Goal: Task Accomplishment & Management: Manage account settings

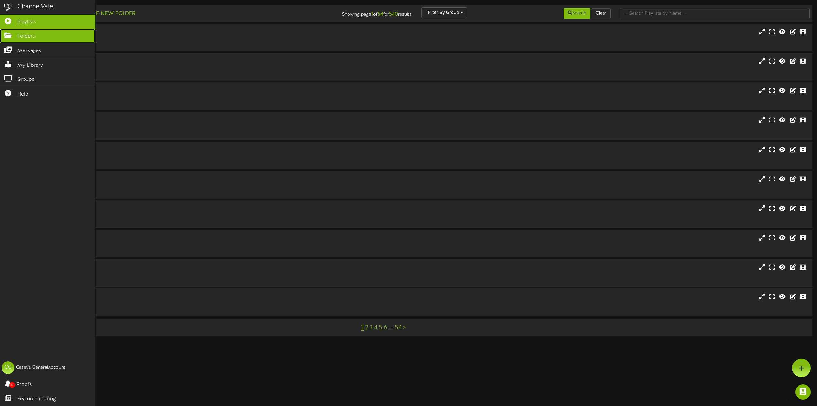
click at [11, 35] on icon at bounding box center [8, 34] width 16 height 5
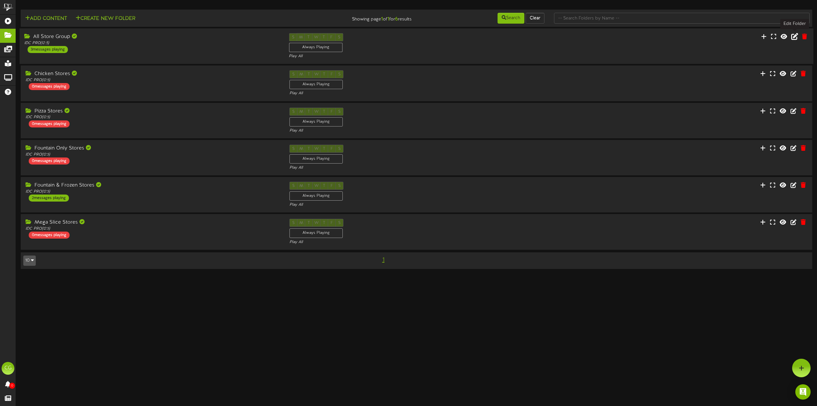
click at [793, 39] on icon at bounding box center [794, 36] width 7 height 7
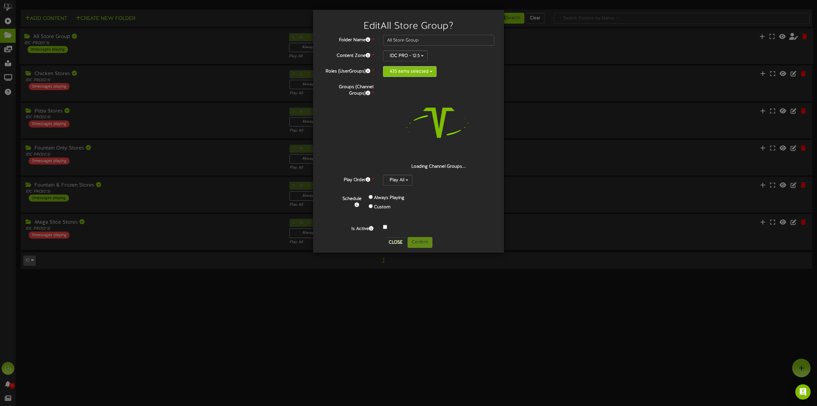
click at [407, 71] on button "435 items selected" at bounding box center [410, 71] width 54 height 11
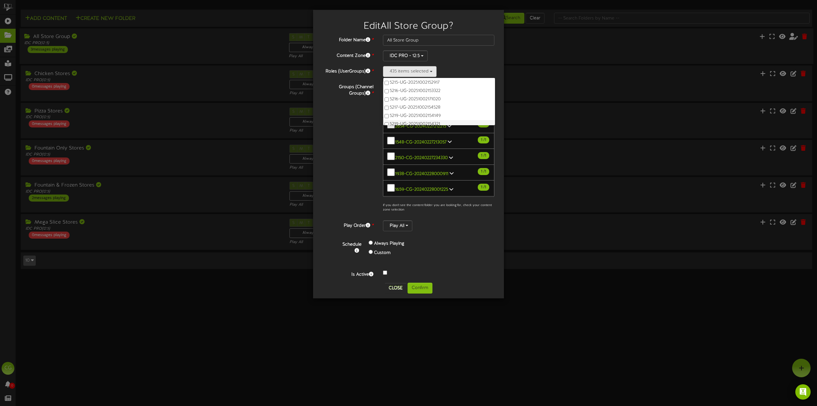
scroll to position [4286, 0]
click at [386, 112] on label "5215-UG-20251002152917" at bounding box center [439, 114] width 112 height 8
click at [416, 289] on button "Confirm" at bounding box center [419, 287] width 25 height 11
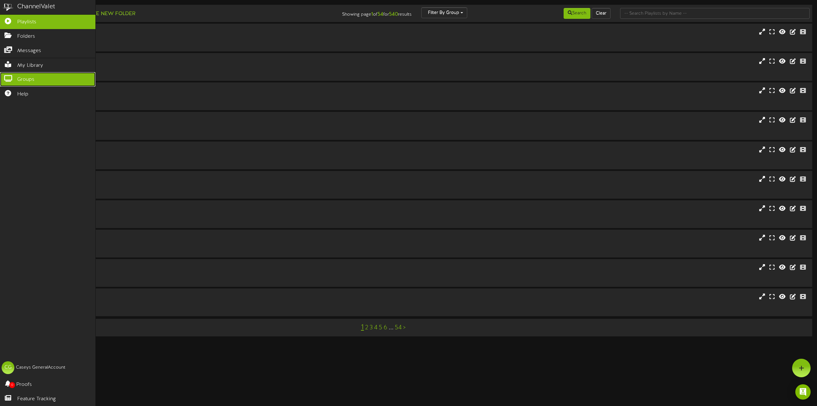
click at [25, 78] on span "Groups" at bounding box center [25, 79] width 17 height 7
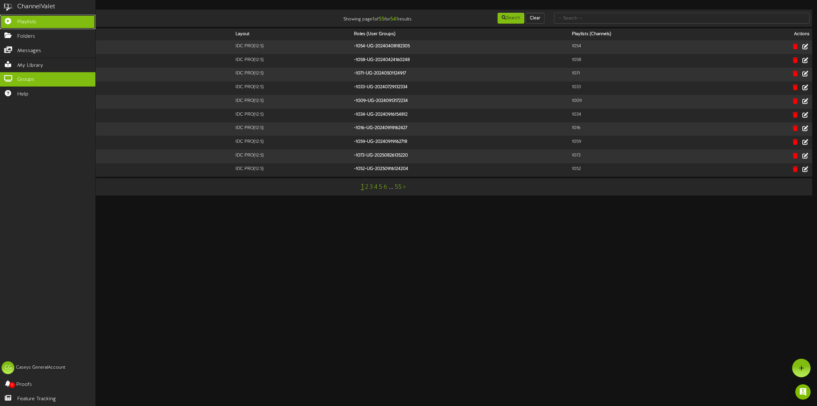
click at [19, 23] on span "Playlists" at bounding box center [26, 22] width 19 height 7
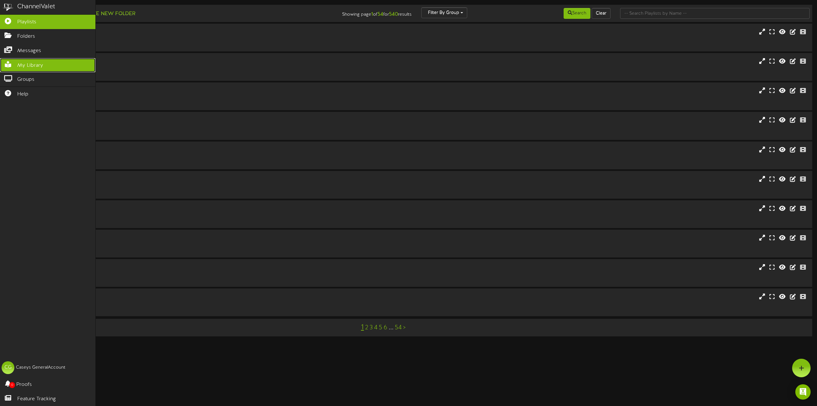
click at [15, 62] on icon at bounding box center [8, 63] width 16 height 5
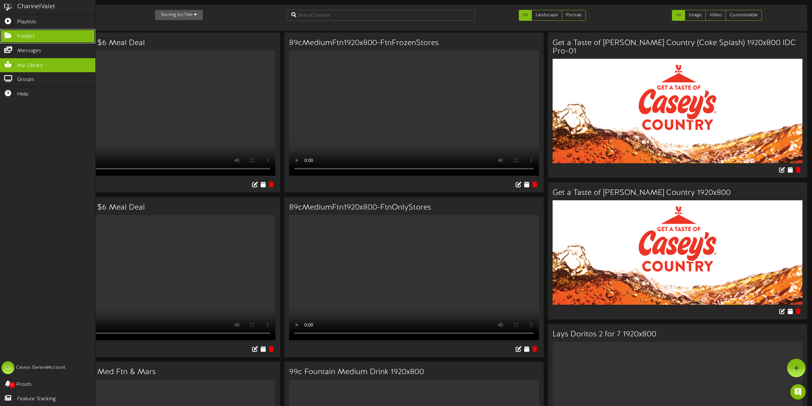
click at [17, 33] on span "Folders" at bounding box center [26, 36] width 18 height 7
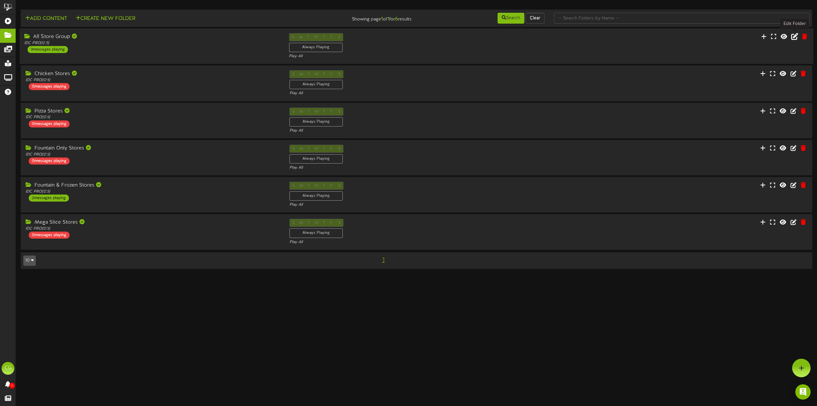
click at [793, 37] on icon at bounding box center [794, 36] width 7 height 7
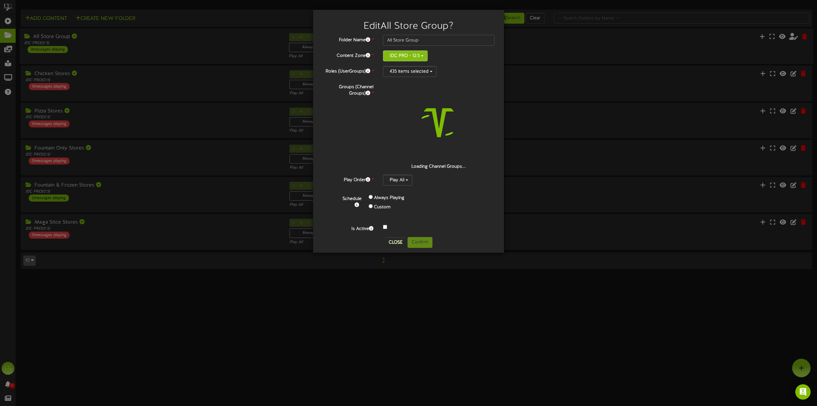
click at [408, 54] on button "IDC PRO - 12:5" at bounding box center [405, 55] width 45 height 11
click at [412, 72] on button "435 items selected" at bounding box center [410, 71] width 54 height 11
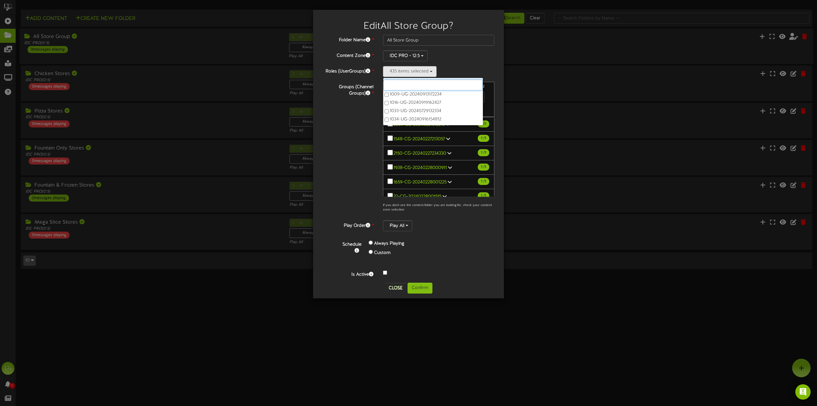
click at [408, 81] on input "text" at bounding box center [433, 84] width 100 height 11
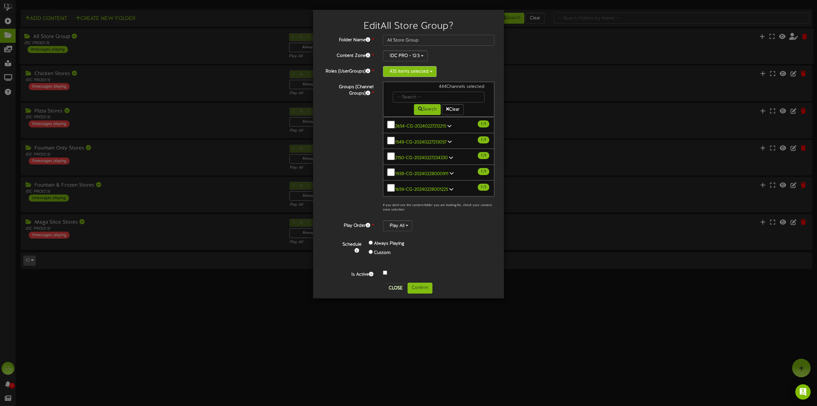
click at [415, 72] on button "435 items selected" at bounding box center [410, 71] width 54 height 11
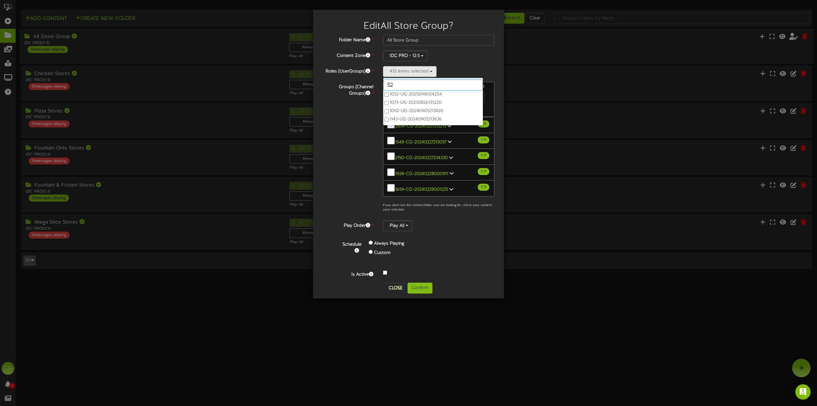
type input "52"
click at [385, 97] on label "5215-UG-20251002152739" at bounding box center [433, 99] width 100 height 8
click at [424, 288] on button "Confirm" at bounding box center [419, 287] width 25 height 11
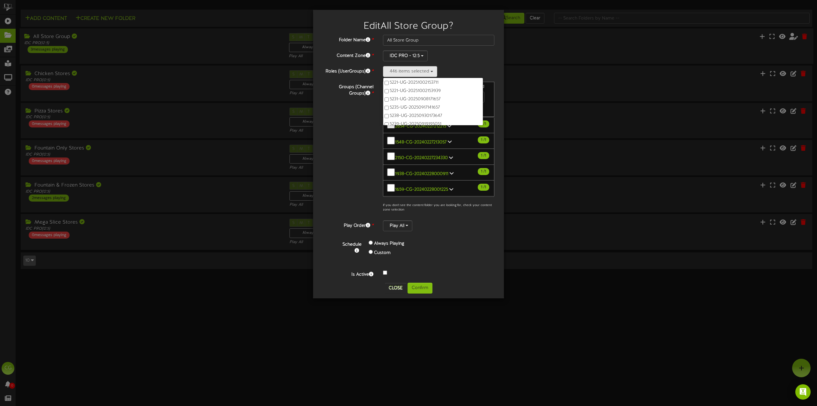
click at [418, 288] on div "Edit All Store Group ? Folder Name * All Store Group Content Zone * IDC PRO - 1…" at bounding box center [408, 203] width 817 height 406
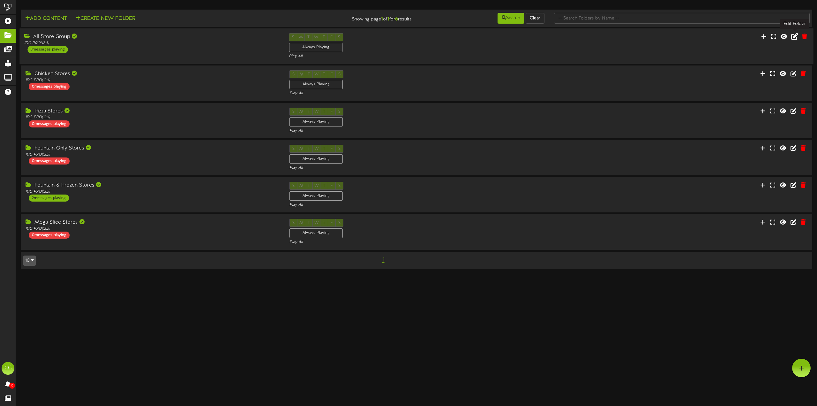
click at [796, 36] on icon at bounding box center [794, 36] width 7 height 7
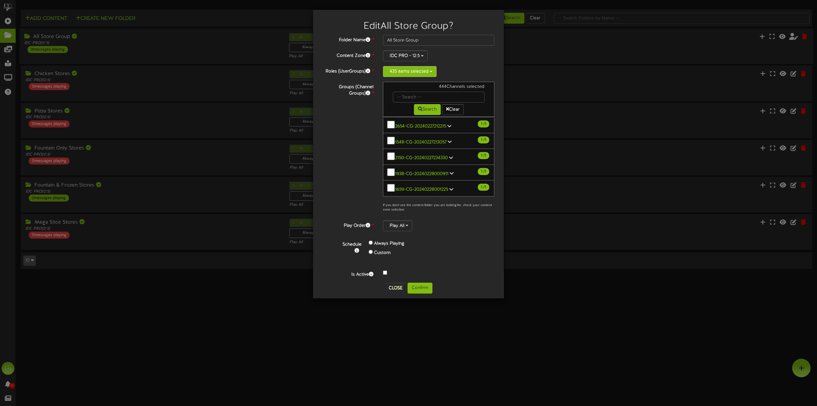
click at [415, 69] on button "435 items selected" at bounding box center [410, 71] width 54 height 11
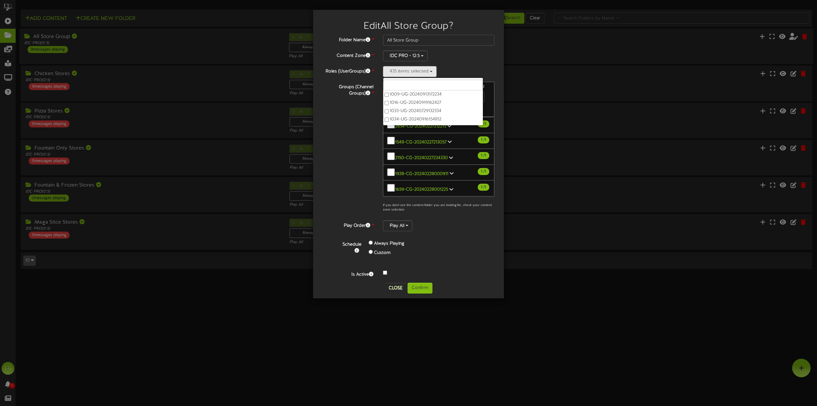
click at [411, 85] on input "text" at bounding box center [433, 84] width 100 height 11
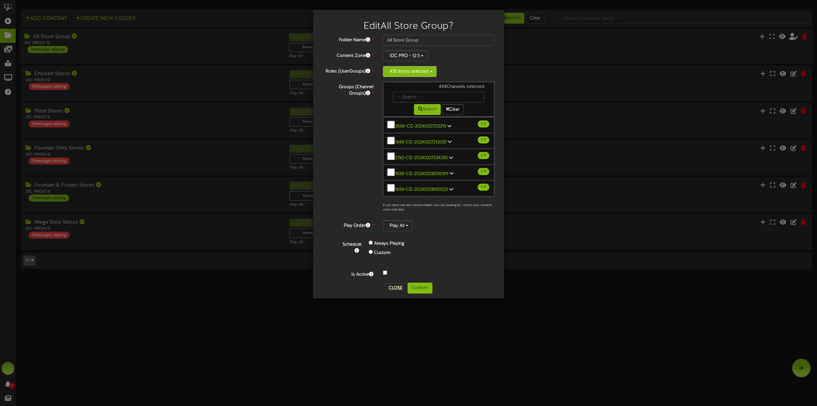
click at [411, 76] on button "435 items selected" at bounding box center [410, 71] width 54 height 11
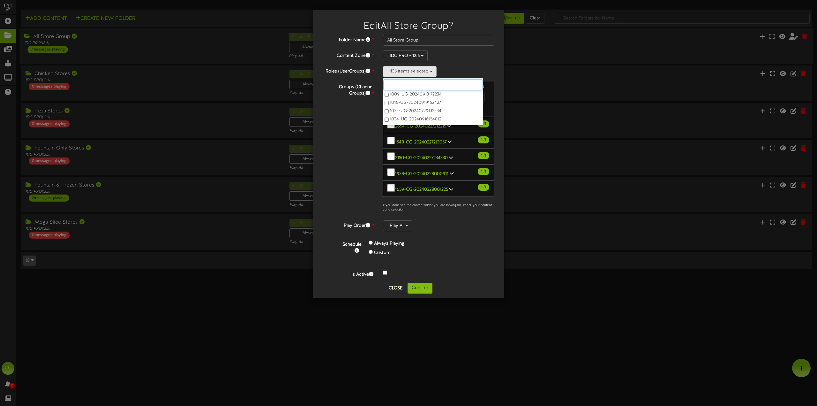
click at [405, 87] on input "text" at bounding box center [433, 84] width 100 height 11
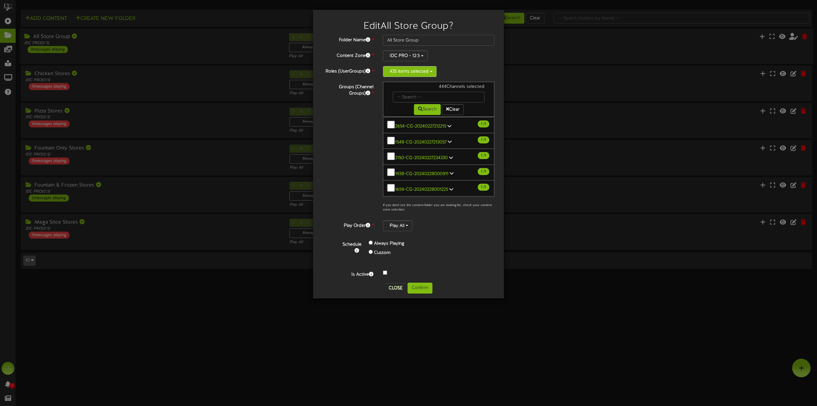
click at [400, 73] on button "435 items selected" at bounding box center [410, 71] width 54 height 11
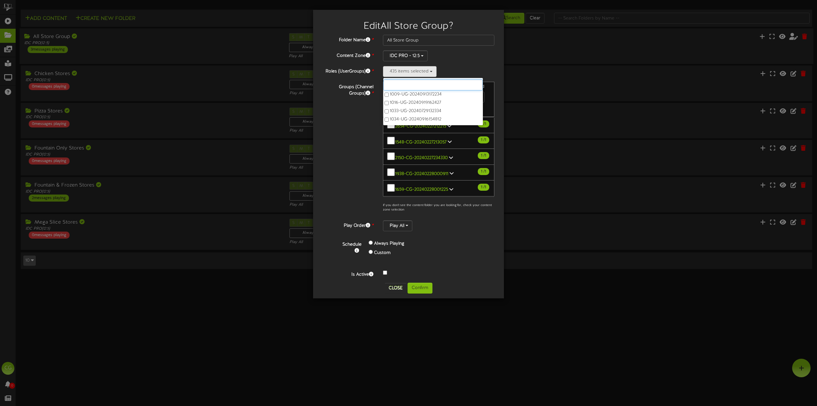
click at [396, 85] on input "text" at bounding box center [433, 84] width 100 height 11
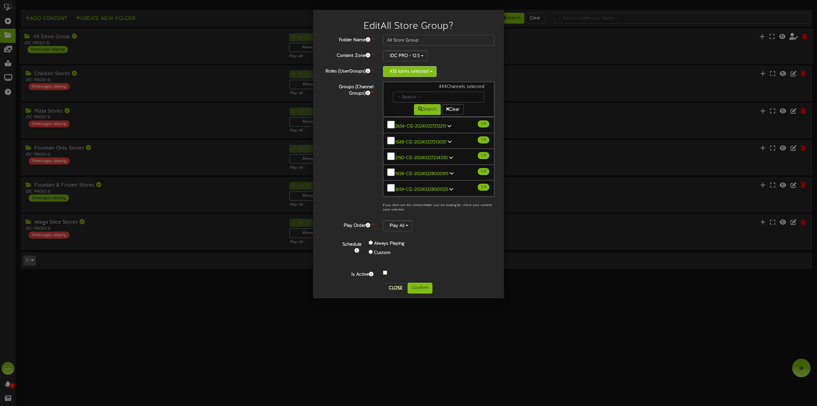
click at [396, 75] on button "435 items selected" at bounding box center [410, 71] width 54 height 11
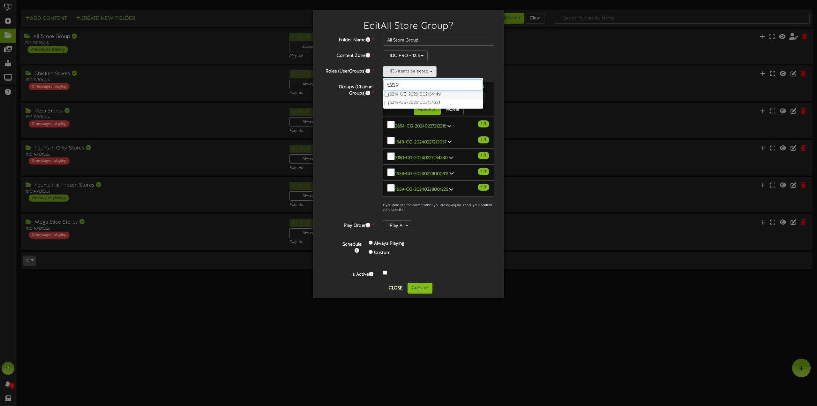
type input "5219"
click at [386, 98] on label "5219-UG-20251002154149" at bounding box center [433, 94] width 100 height 8
click at [420, 289] on button "Confirm" at bounding box center [419, 287] width 25 height 11
click at [420, 286] on div "Edit All Store Group ? Folder Name * All Store Group Content Zone * IDC PRO - 1…" at bounding box center [408, 203] width 817 height 406
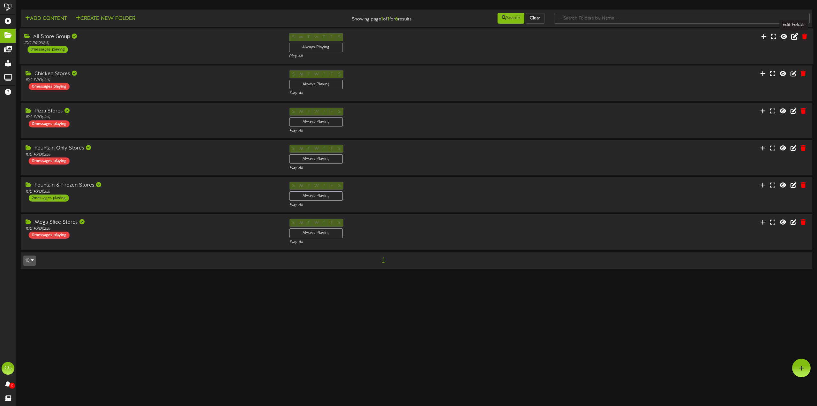
click at [612, 40] on icon at bounding box center [794, 36] width 7 height 7
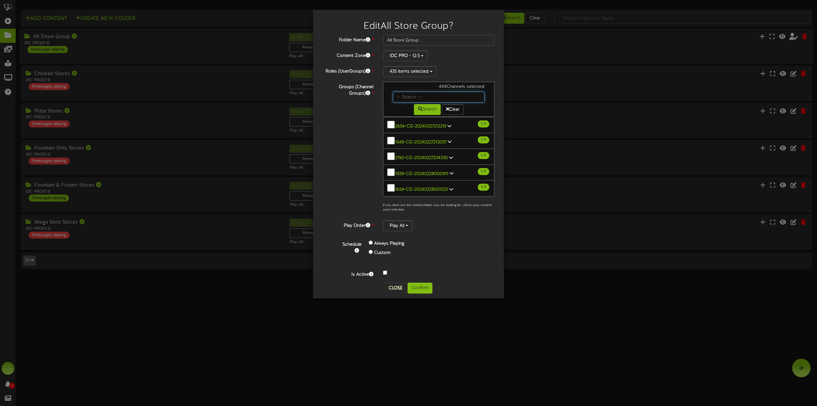
click at [428, 97] on input "text" at bounding box center [439, 97] width 92 height 11
type input "52"
drag, startPoint x: 492, startPoint y: 118, endPoint x: 490, endPoint y: 121, distance: 3.7
click at [489, 145] on div "2640-CG-20240228002526 1 / 1 1759-CG-20240320154523 1 1" at bounding box center [438, 157] width 111 height 80
drag, startPoint x: 492, startPoint y: 119, endPoint x: 493, endPoint y: 154, distance: 34.8
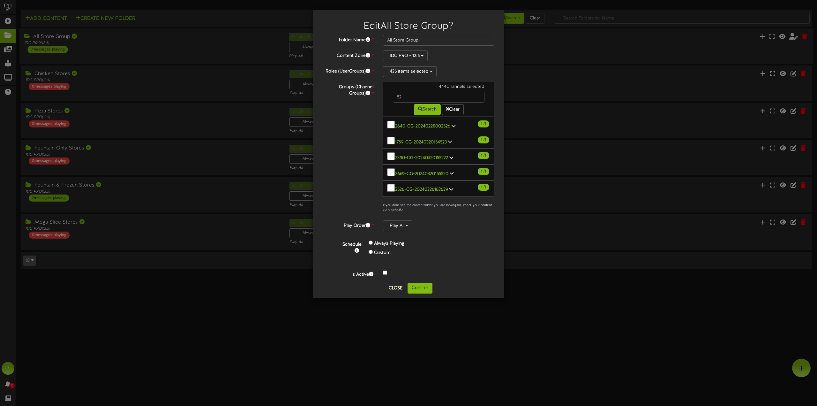
click at [493, 154] on div "2640-CG-20240228002526 1 / 1 1759-CG-20240320154523 1 1" at bounding box center [438, 157] width 111 height 80
click at [425, 75] on button "435 items selected" at bounding box center [410, 71] width 54 height 11
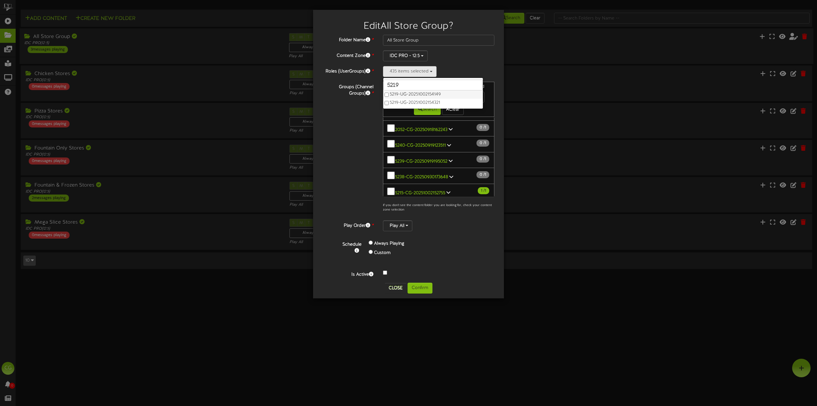
type input "5219"
click at [422, 290] on button "Confirm" at bounding box center [419, 287] width 25 height 11
